Goal: Download file/media

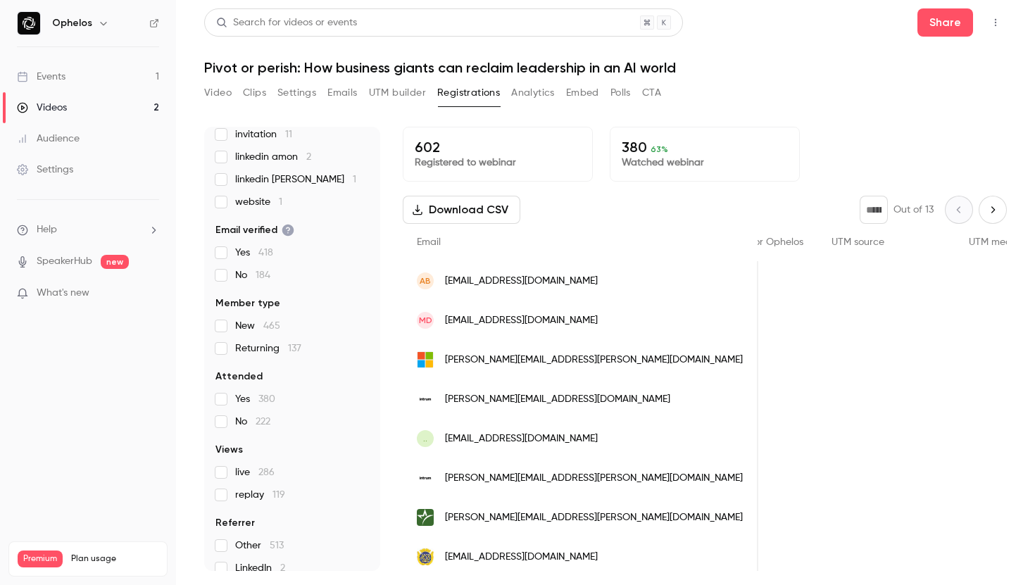
scroll to position [195, 0]
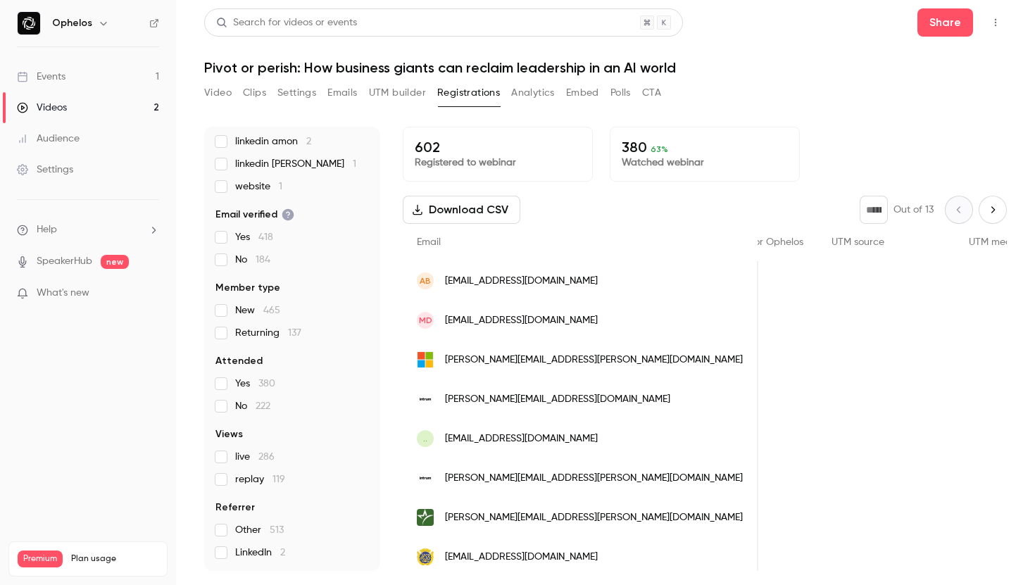
click at [227, 481] on label "replay 119" at bounding box center [291, 479] width 153 height 14
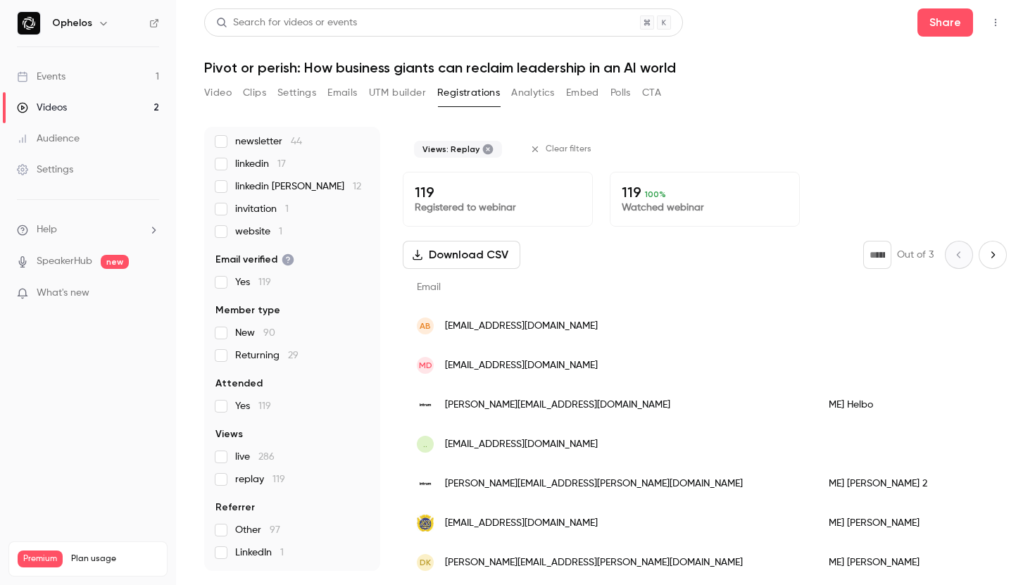
scroll to position [0, 0]
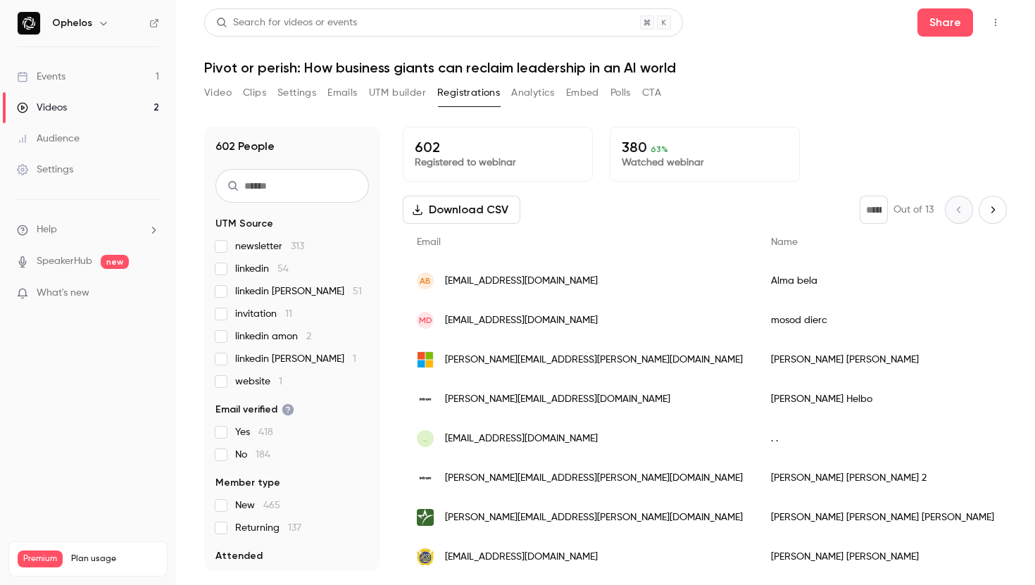
click at [464, 218] on button "Download CSV" at bounding box center [462, 210] width 118 height 28
click at [224, 83] on button "Video" at bounding box center [217, 93] width 27 height 23
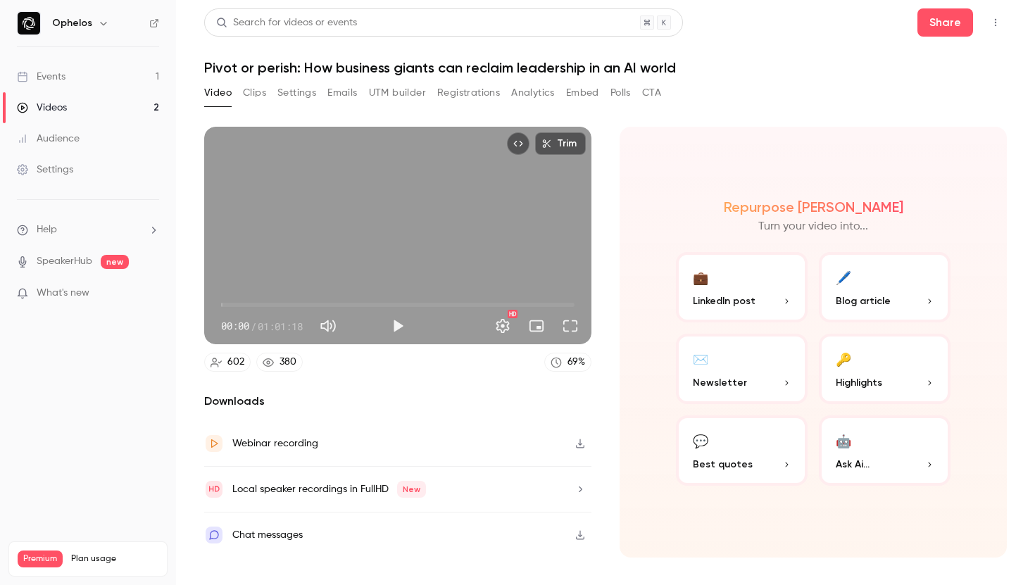
click at [286, 101] on button "Settings" at bounding box center [296, 93] width 39 height 23
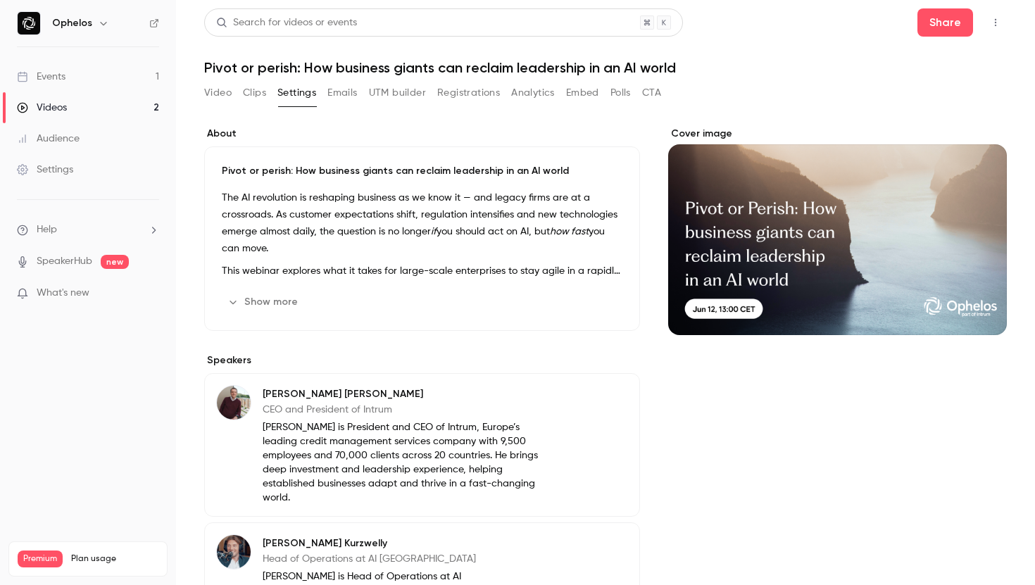
click at [470, 84] on button "Registrations" at bounding box center [468, 93] width 63 height 23
